Goal: Register for event/course

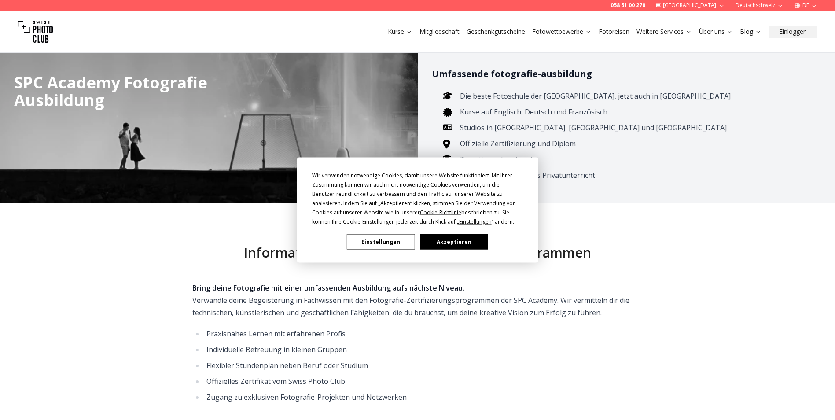
click at [375, 237] on button "Einstellungen" at bounding box center [381, 241] width 68 height 15
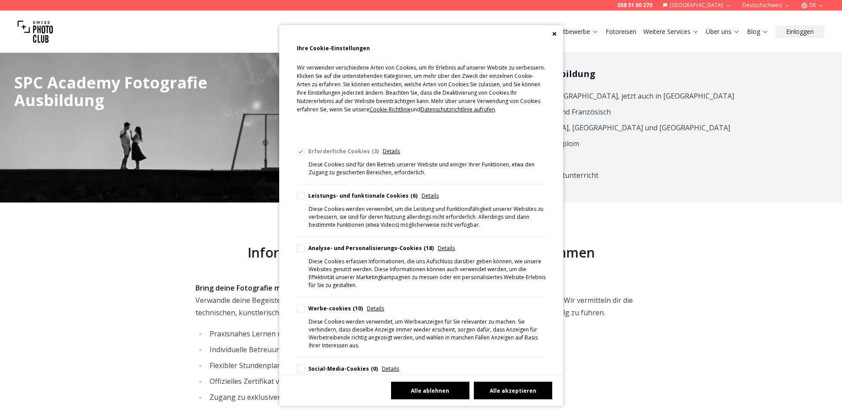
click at [440, 394] on button "Alle ablehnen" at bounding box center [430, 391] width 78 height 18
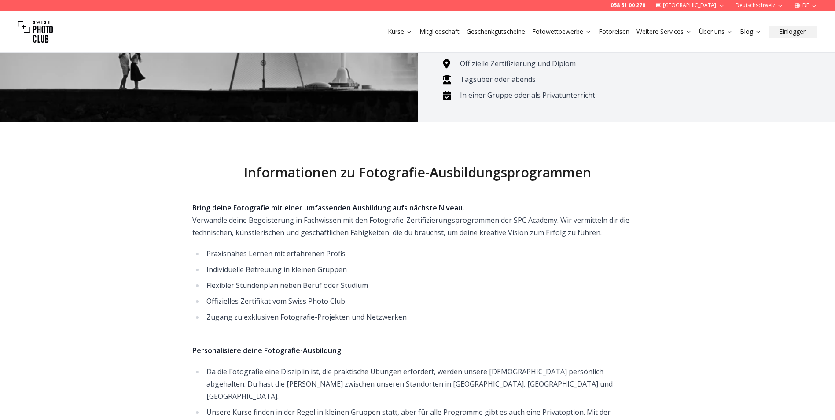
scroll to position [88, 0]
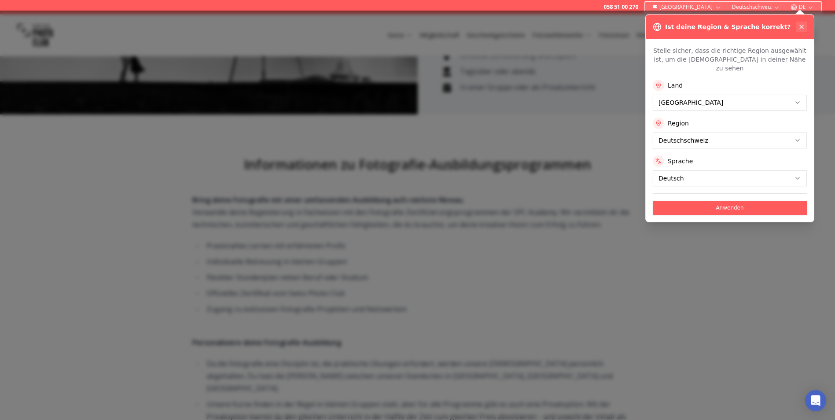
click at [800, 26] on icon at bounding box center [801, 26] width 7 height 7
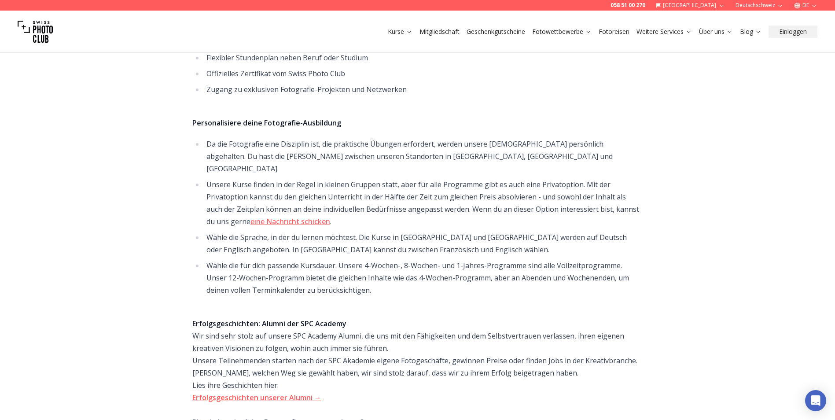
scroll to position [352, 0]
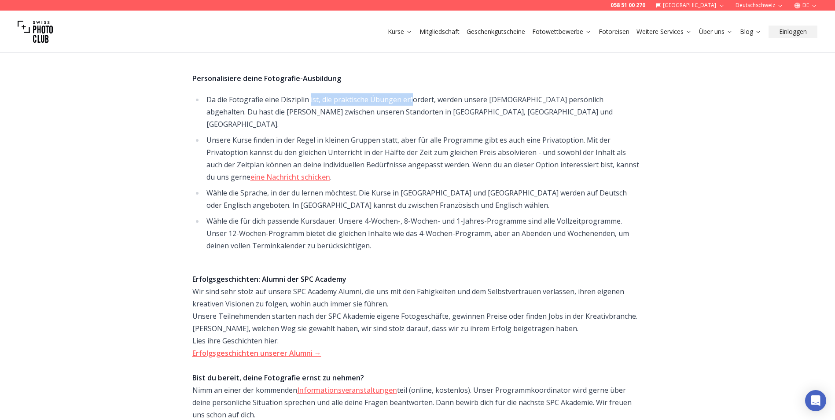
drag, startPoint x: 313, startPoint y: 95, endPoint x: 412, endPoint y: 96, distance: 99.1
click at [412, 96] on li "Da die Fotografie eine Disziplin ist, die praktische Übungen erfordert, werden …" at bounding box center [423, 111] width 439 height 37
drag, startPoint x: 412, startPoint y: 96, endPoint x: 415, endPoint y: 112, distance: 16.1
click at [415, 112] on li "Da die Fotografie eine Disziplin ist, die praktische Übungen erfordert, werden …" at bounding box center [423, 111] width 439 height 37
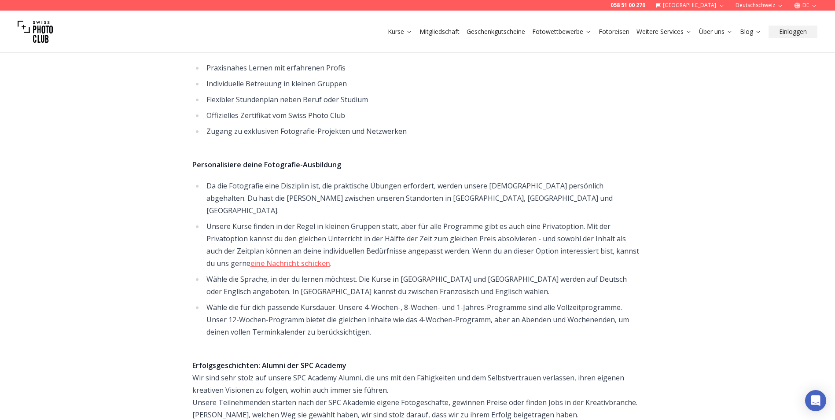
scroll to position [264, 0]
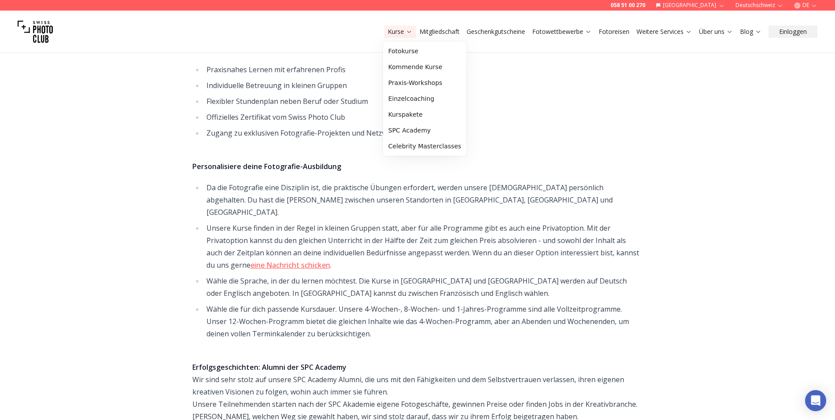
click at [392, 33] on link "Kurse" at bounding box center [400, 31] width 25 height 9
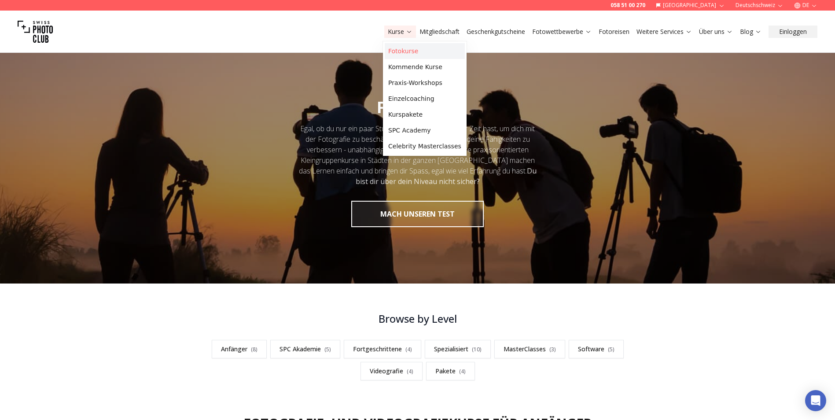
click at [410, 48] on link "Fotokurse" at bounding box center [425, 51] width 80 height 16
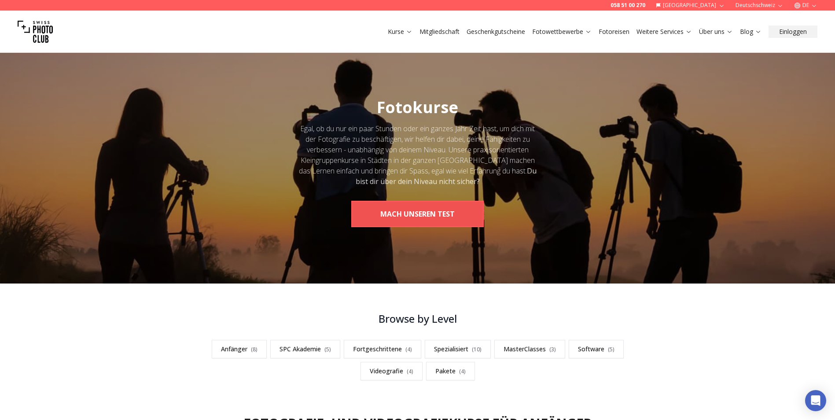
click at [424, 207] on button "MACH UNSEREN TEST" at bounding box center [417, 214] width 132 height 26
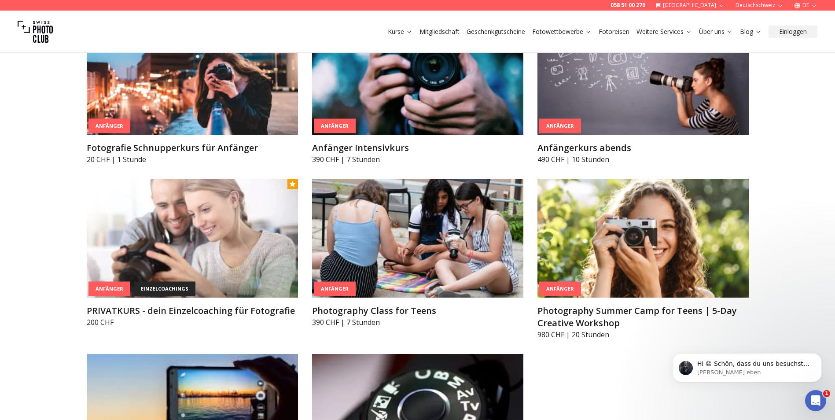
scroll to position [528, 0]
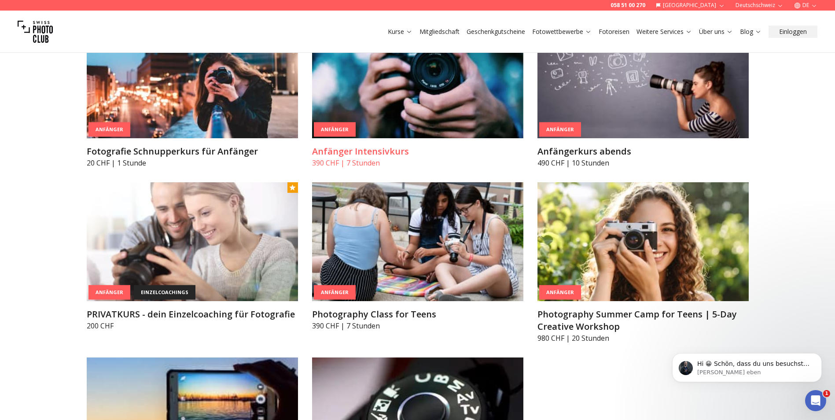
click at [441, 127] on img at bounding box center [417, 78] width 211 height 119
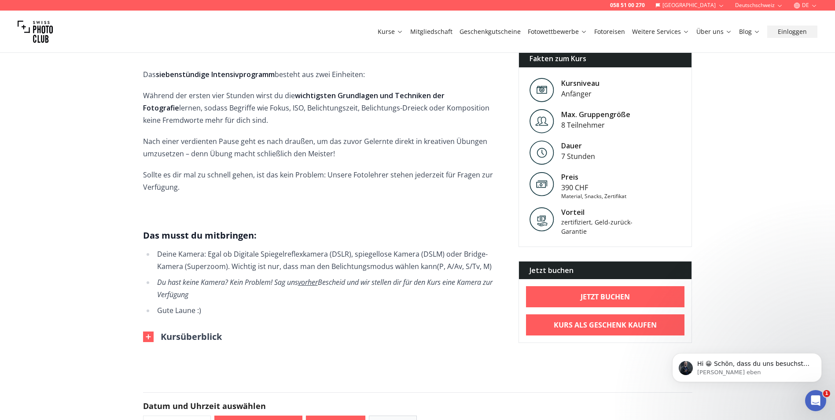
scroll to position [308, 0]
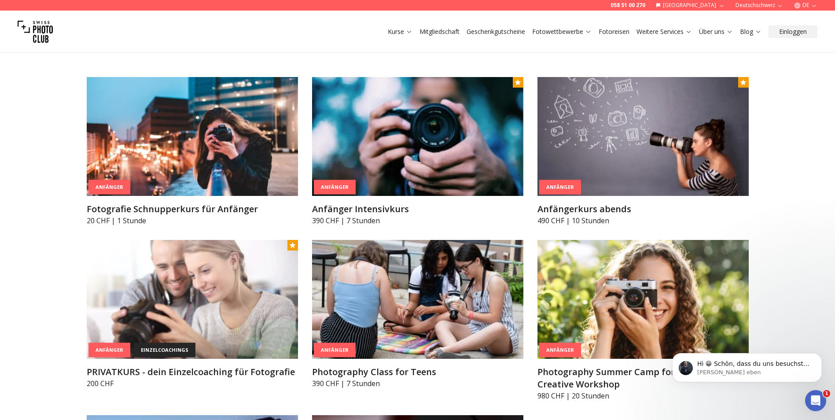
scroll to position [484, 0]
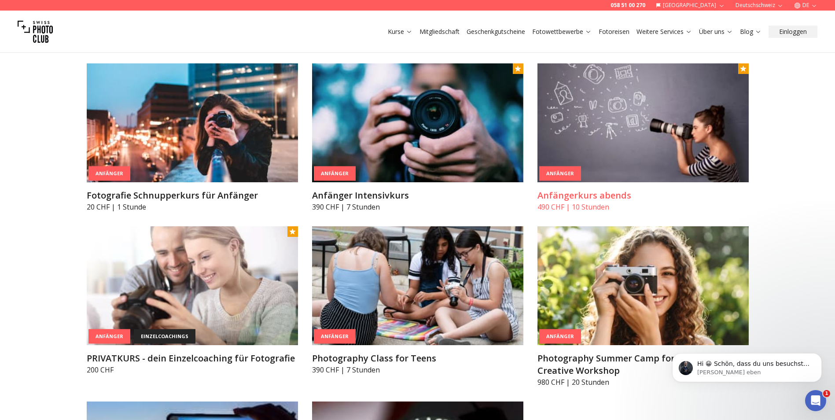
click at [629, 135] on img at bounding box center [642, 122] width 211 height 119
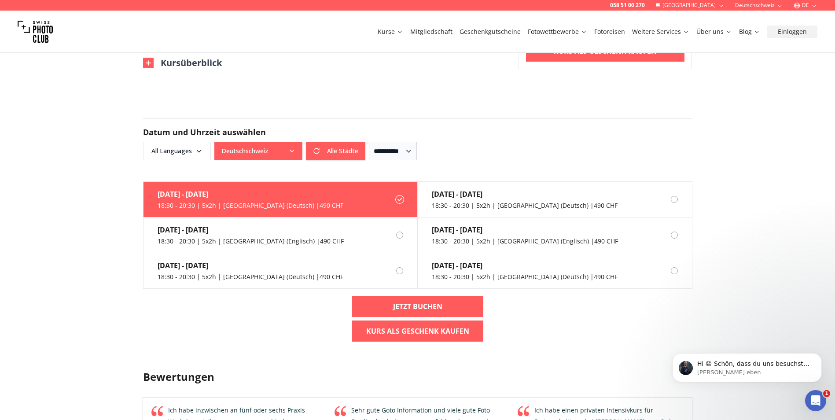
scroll to position [572, 0]
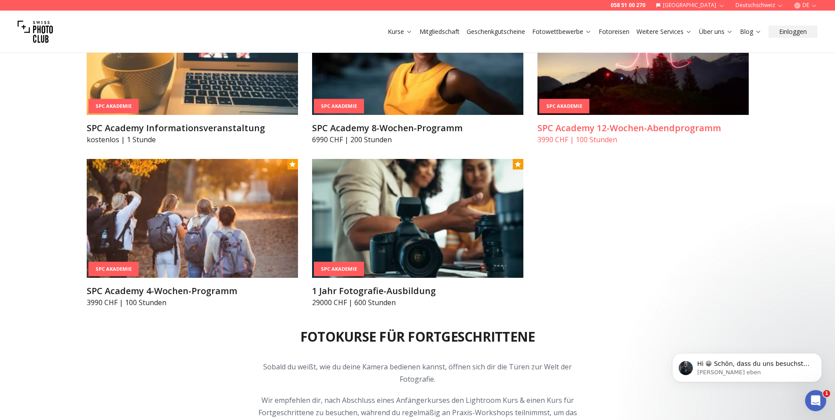
scroll to position [1189, 0]
